Goal: Task Accomplishment & Management: Use online tool/utility

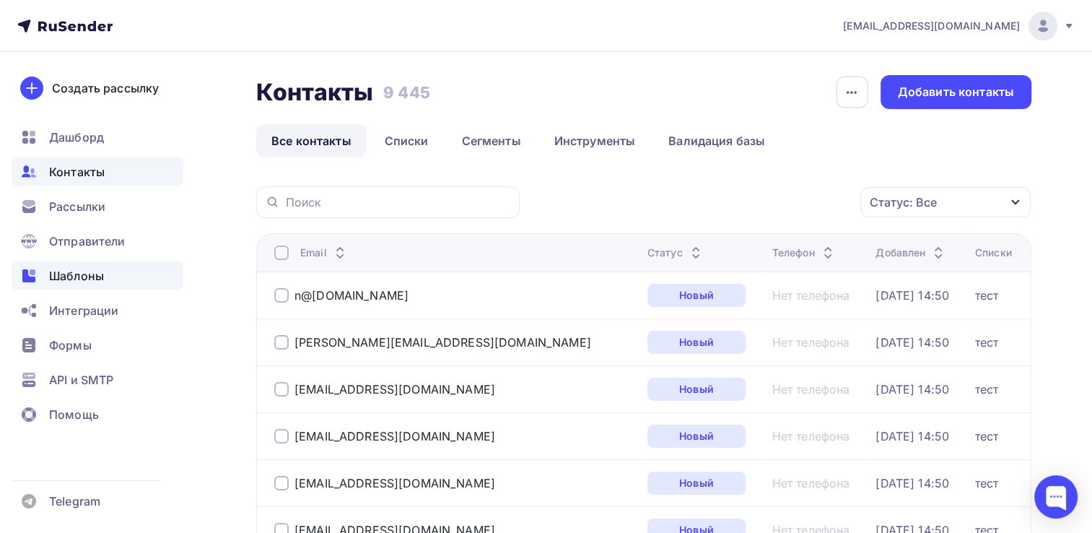
click at [69, 276] on span "Шаблоны" at bounding box center [76, 275] width 55 height 17
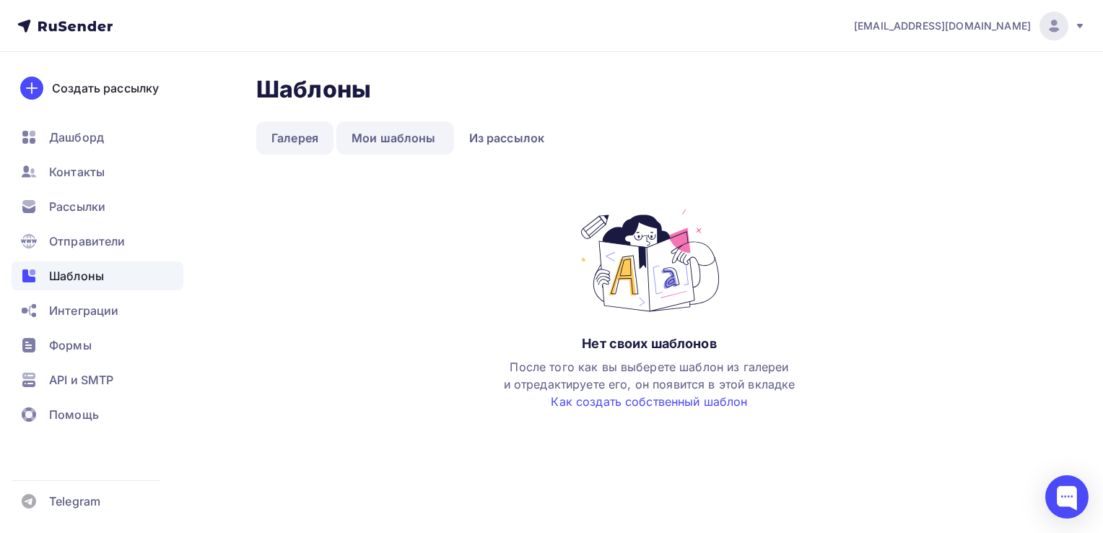
click at [303, 138] on link "Галерея" at bounding box center [294, 137] width 77 height 33
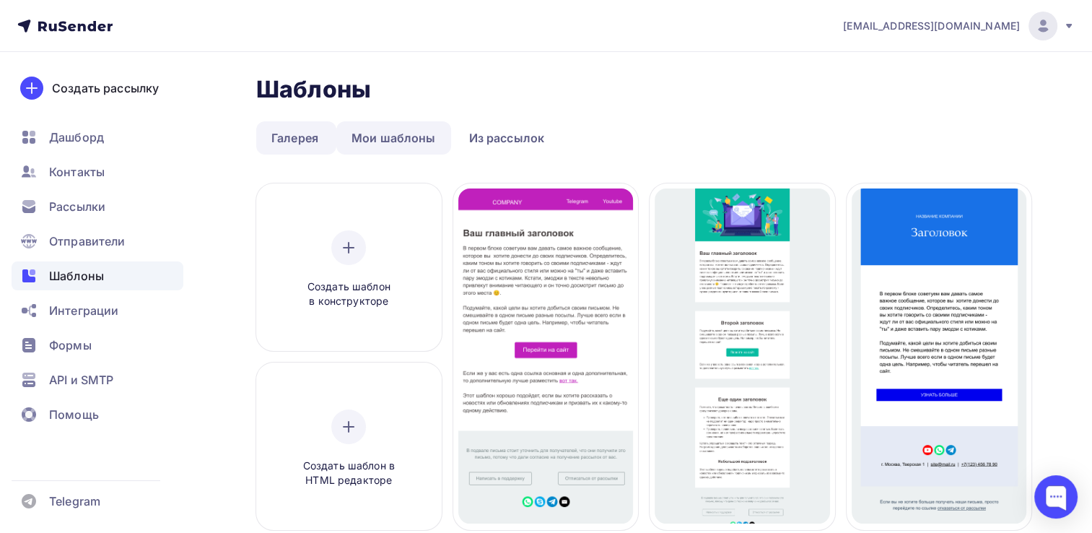
click at [388, 136] on link "Мои шаблоны" at bounding box center [393, 137] width 115 height 33
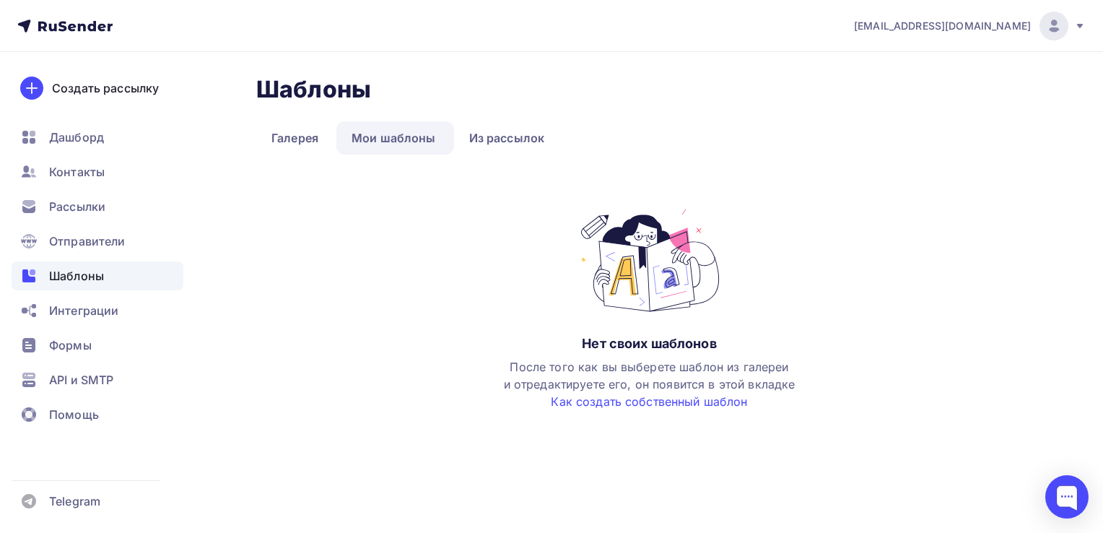
click at [387, 136] on link "Мои шаблоны" at bounding box center [393, 137] width 115 height 33
click at [484, 142] on link "Из рассылок" at bounding box center [507, 137] width 106 height 33
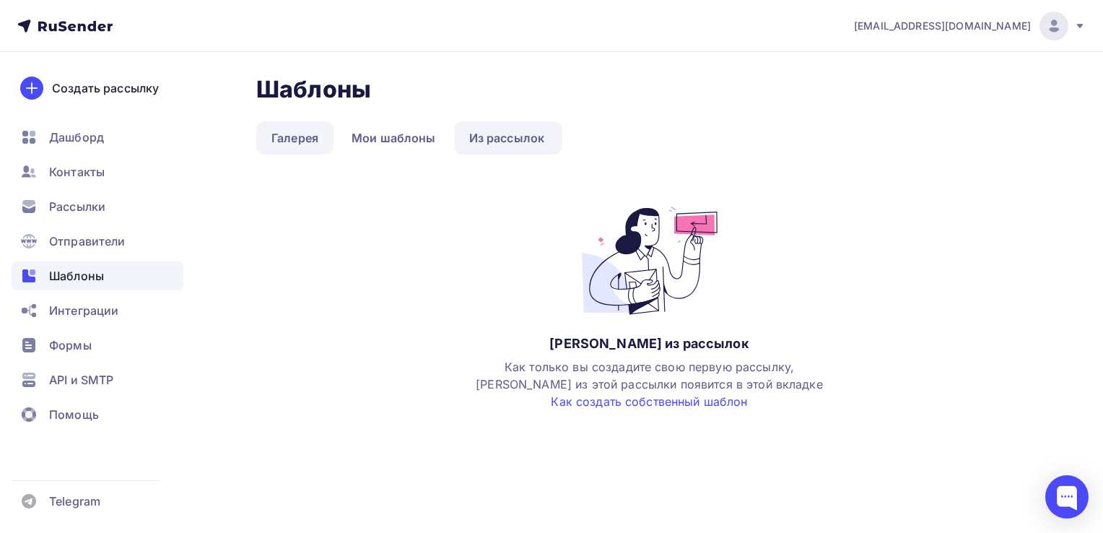
click at [316, 137] on link "Галерея" at bounding box center [294, 137] width 77 height 33
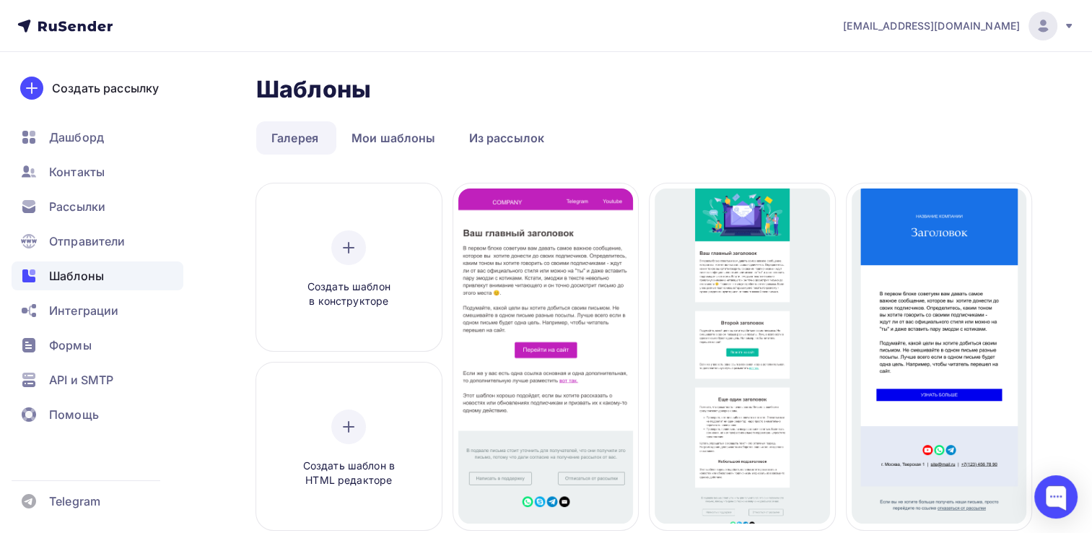
click at [68, 277] on span "Шаблоны" at bounding box center [76, 275] width 55 height 17
click at [78, 310] on span "Интеграции" at bounding box center [83, 310] width 69 height 17
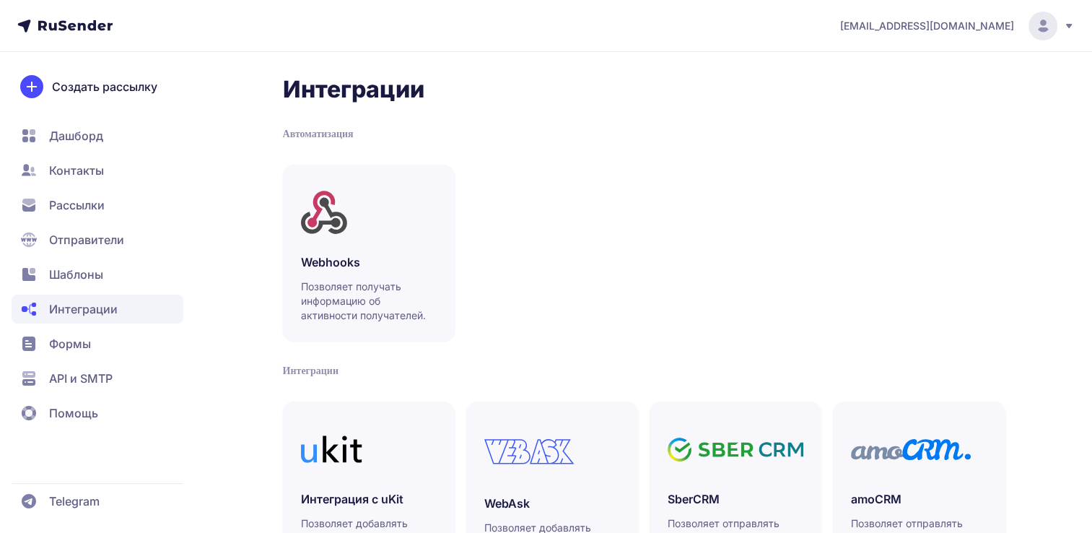
click at [74, 345] on span "Формы" at bounding box center [70, 343] width 42 height 17
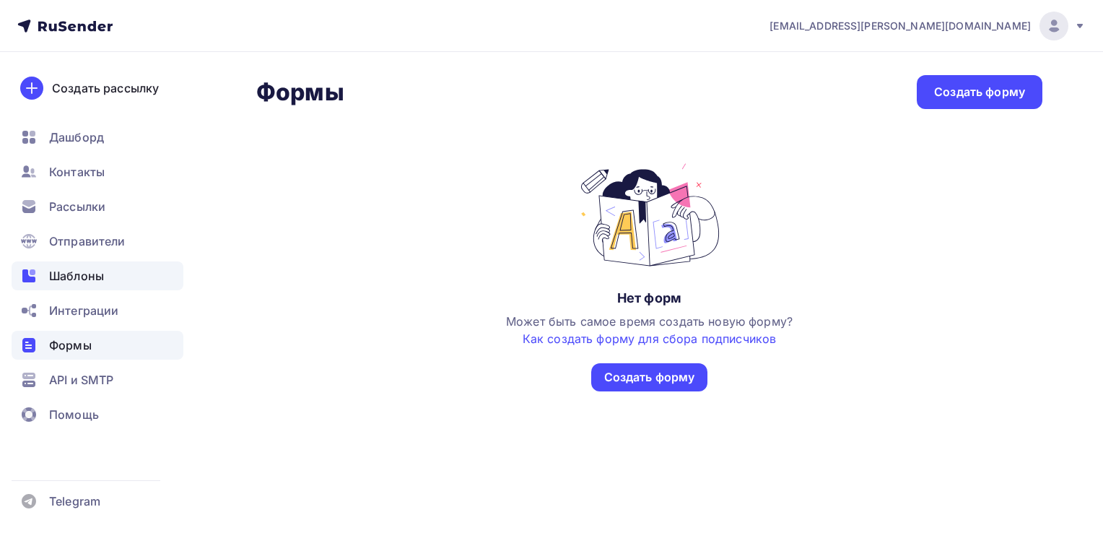
click at [77, 282] on span "Шаблоны" at bounding box center [76, 275] width 55 height 17
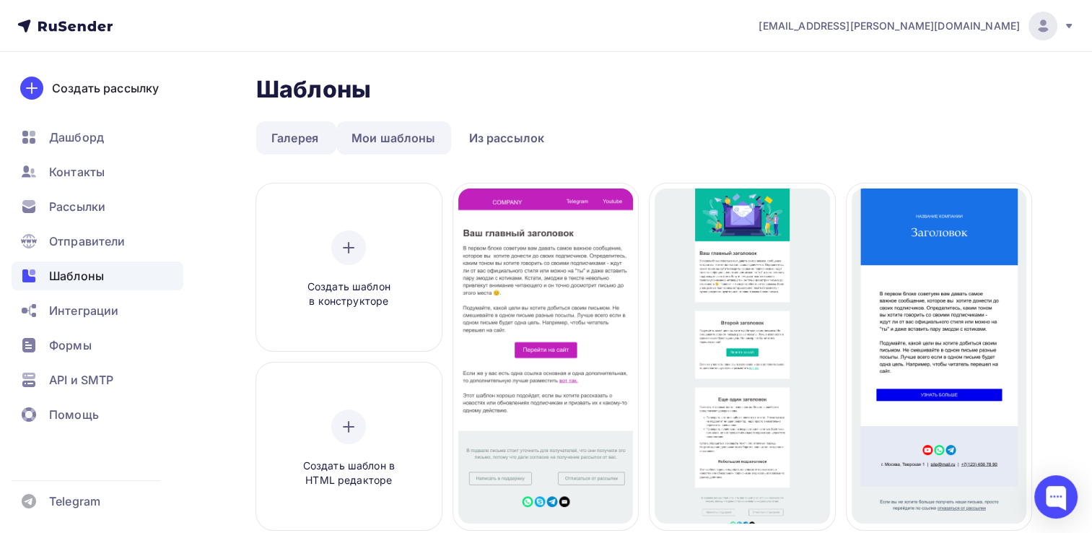
click at [398, 143] on link "Мои шаблоны" at bounding box center [393, 137] width 115 height 33
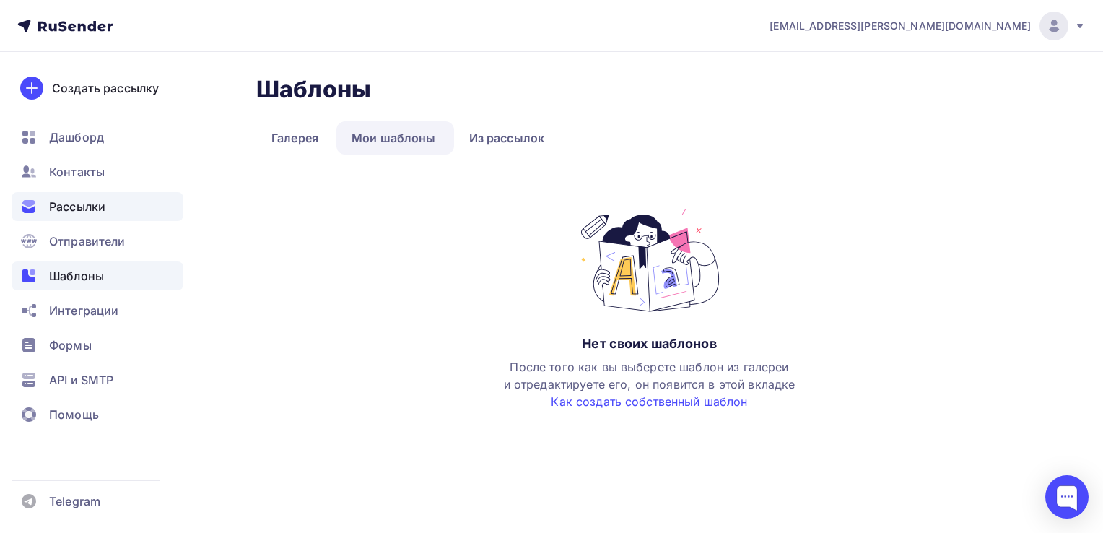
click at [83, 201] on span "Рассылки" at bounding box center [77, 206] width 56 height 17
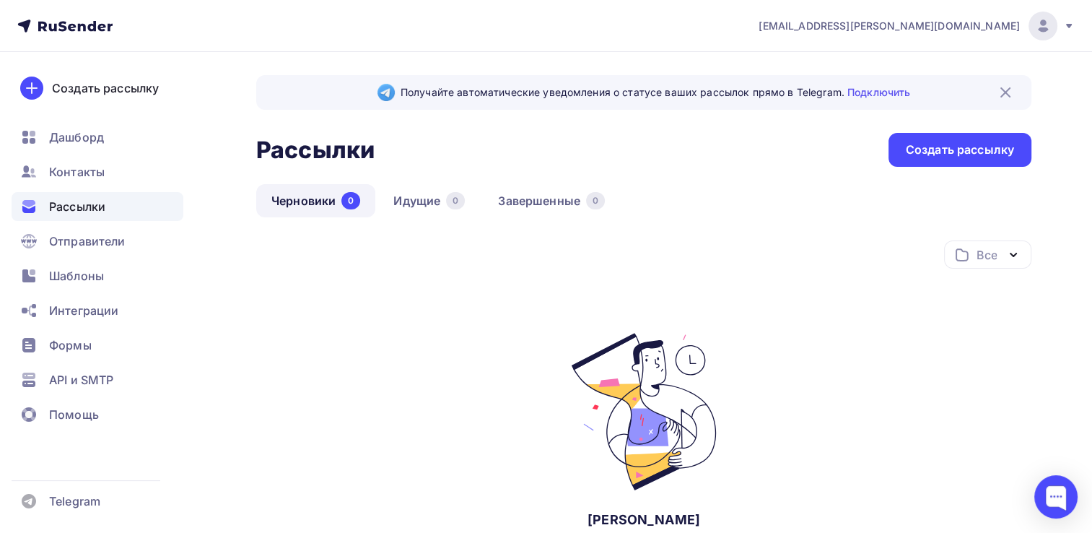
click at [305, 191] on link "Черновики 0" at bounding box center [315, 200] width 119 height 33
click at [419, 191] on link "Идущие 0" at bounding box center [429, 200] width 102 height 33
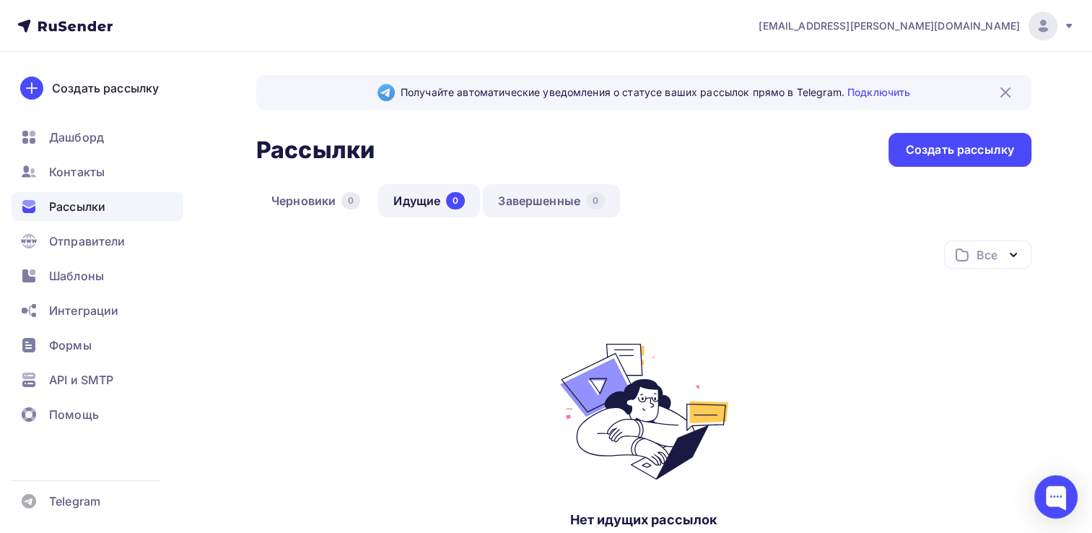
click at [523, 201] on link "Завершенные 0" at bounding box center [551, 200] width 137 height 33
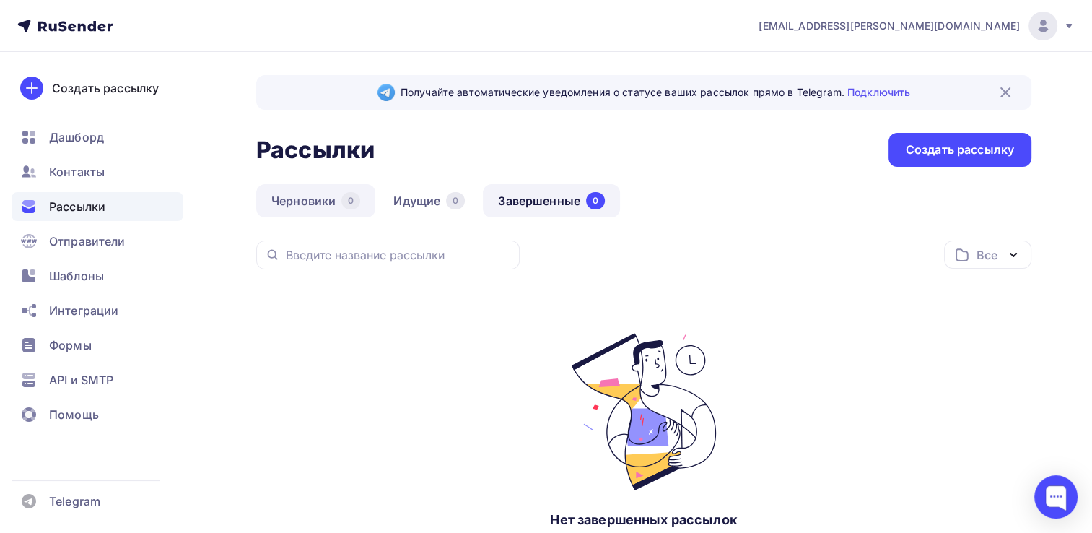
click at [283, 202] on link "Черновики 0" at bounding box center [315, 200] width 119 height 33
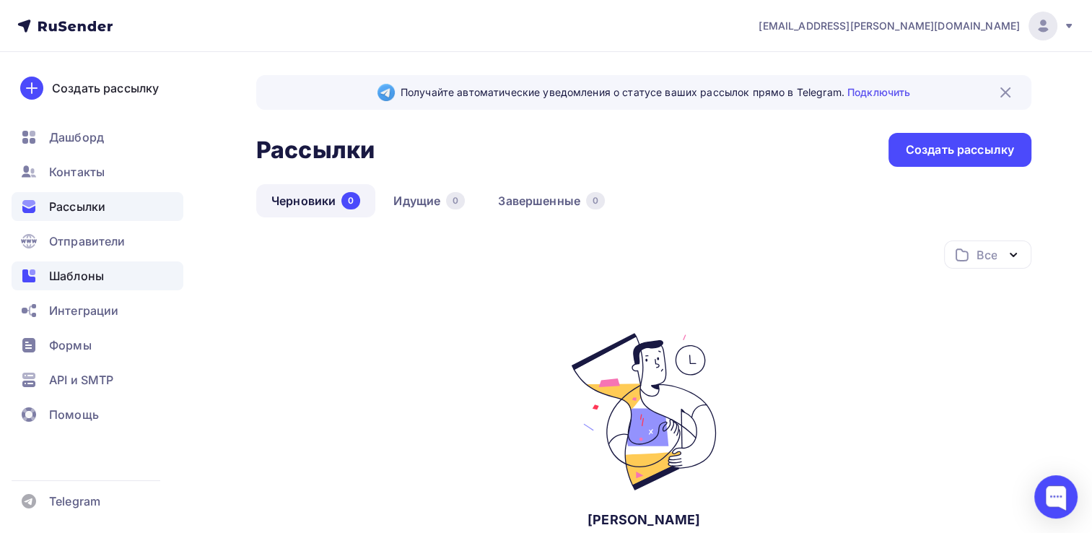
click at [79, 274] on span "Шаблоны" at bounding box center [76, 275] width 55 height 17
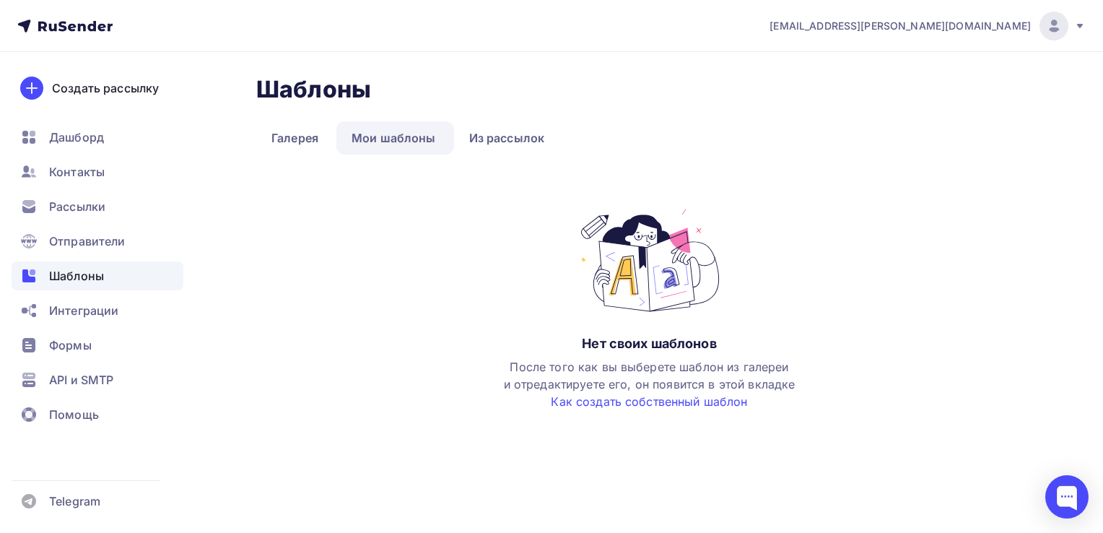
click at [385, 143] on link "Мои шаблоны" at bounding box center [393, 137] width 115 height 33
click at [586, 400] on link "Как создать собственный шаблон" at bounding box center [649, 401] width 196 height 14
click at [638, 252] on img at bounding box center [649, 260] width 165 height 108
click at [394, 147] on link "Мои шаблоны" at bounding box center [393, 137] width 115 height 33
click at [306, 140] on link "Галерея" at bounding box center [294, 137] width 77 height 33
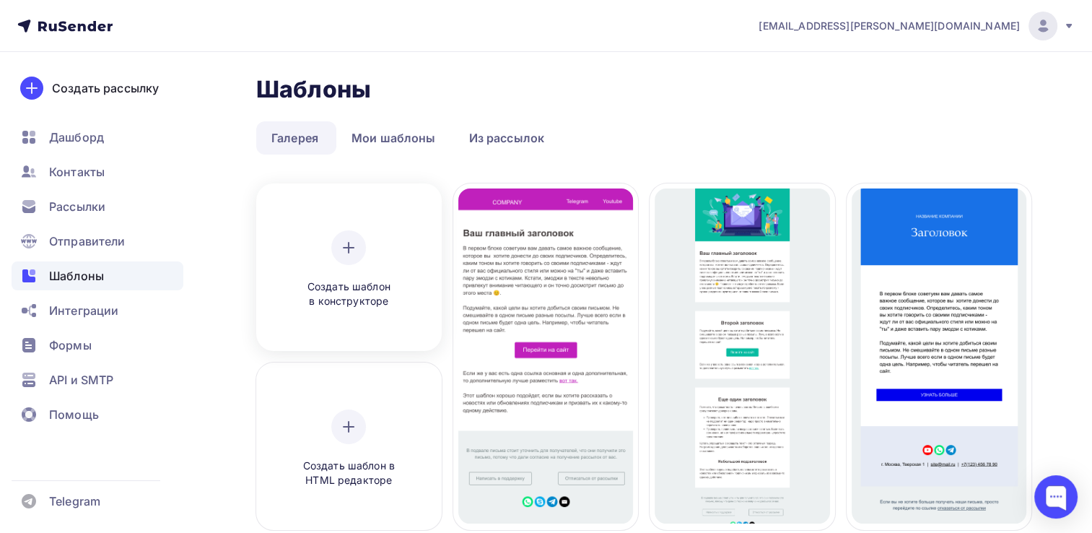
click at [349, 253] on icon at bounding box center [348, 247] width 17 height 17
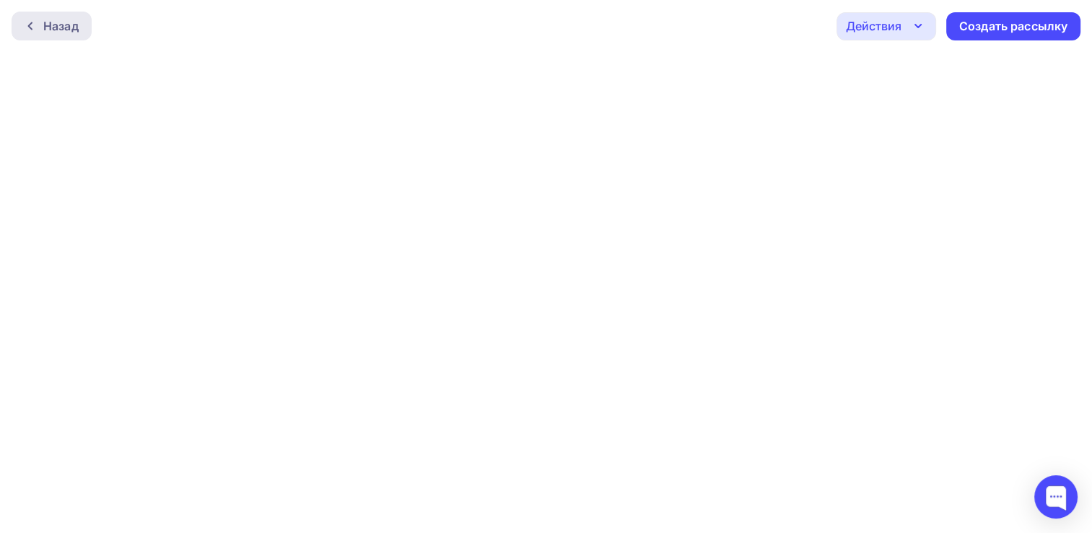
click at [64, 32] on div "Назад" at bounding box center [60, 25] width 35 height 17
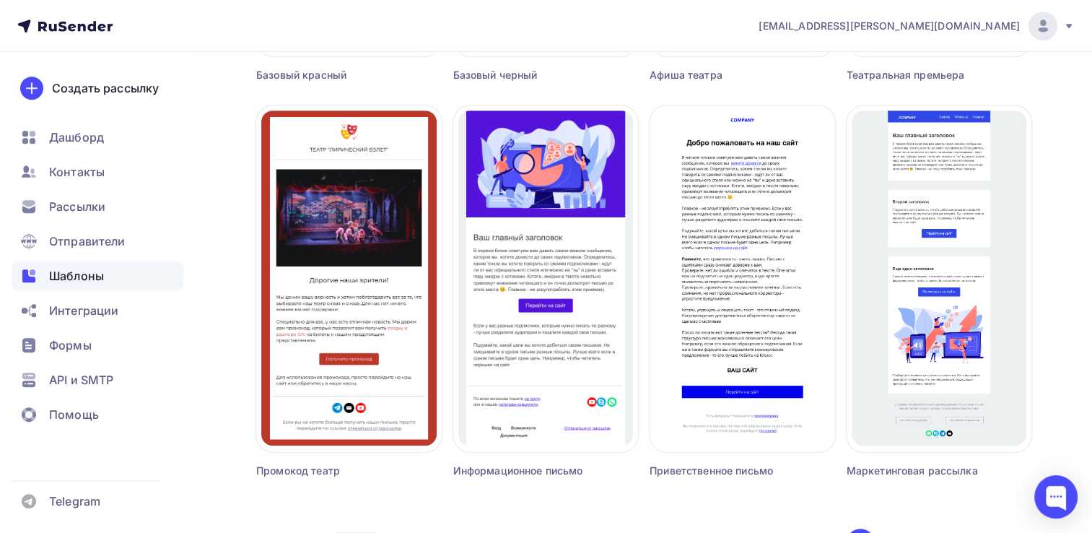
scroll to position [866, 0]
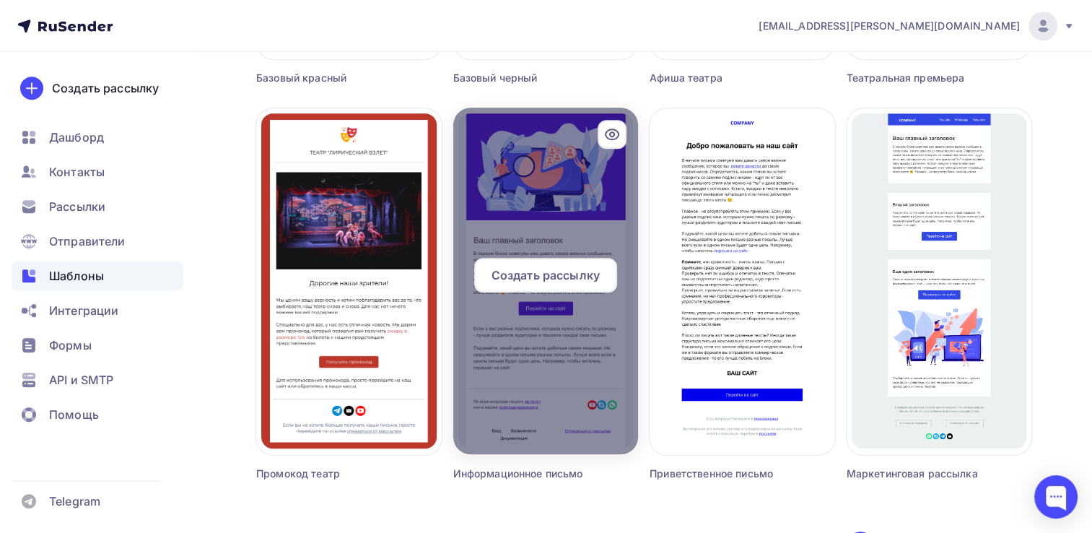
click at [578, 212] on div at bounding box center [546, 281] width 186 height 346
click at [559, 273] on span "Создать рассылку" at bounding box center [546, 274] width 108 height 17
